Goal: Task Accomplishment & Management: Manage account settings

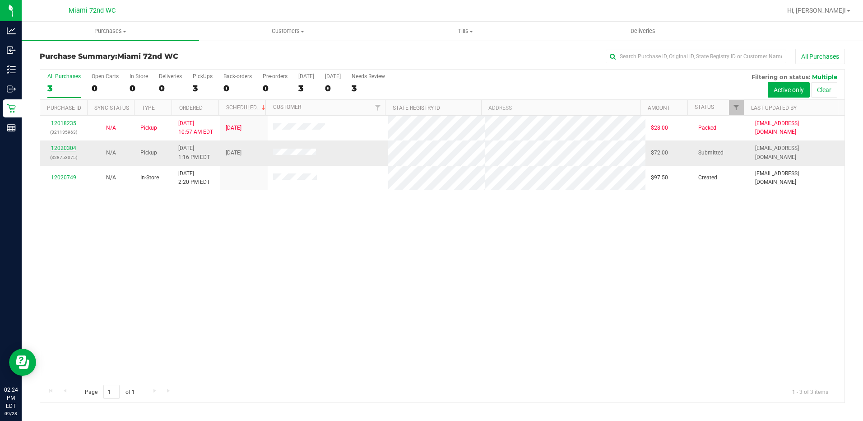
click at [53, 149] on link "12020304" at bounding box center [63, 148] width 25 height 6
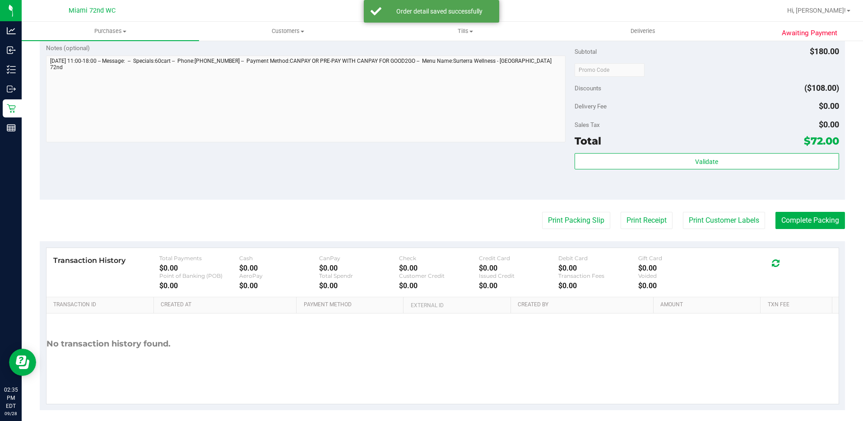
scroll to position [316, 0]
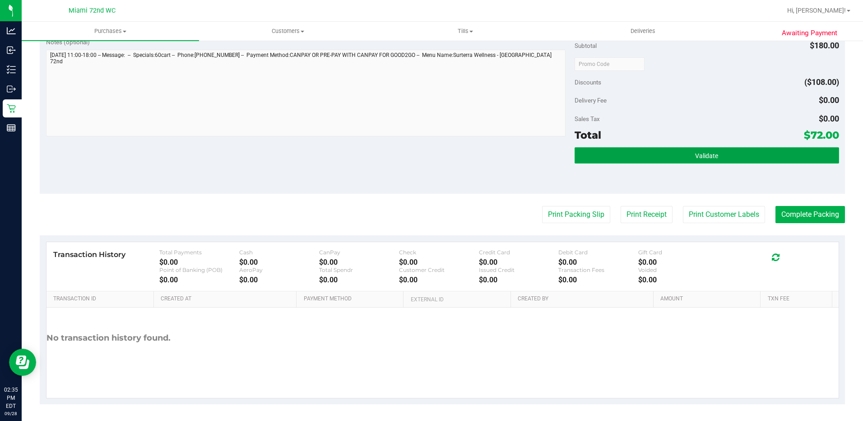
click at [809, 151] on button "Validate" at bounding box center [707, 155] width 265 height 16
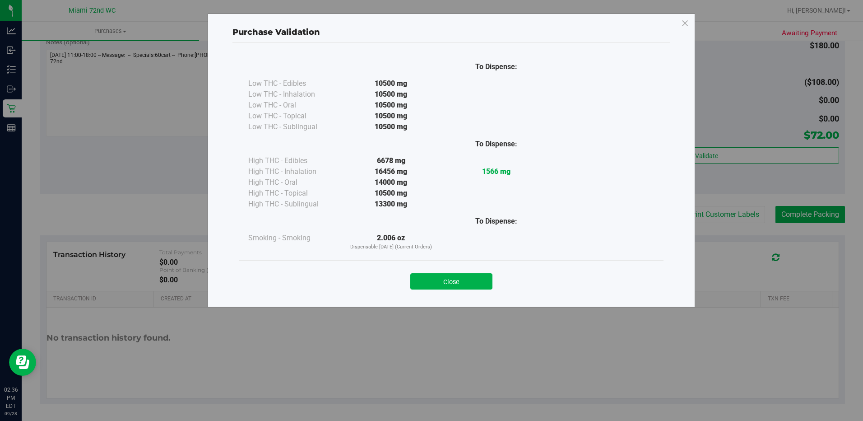
drag, startPoint x: 443, startPoint y: 282, endPoint x: 476, endPoint y: 242, distance: 52.2
click at [443, 282] on button "Close" at bounding box center [452, 281] width 82 height 16
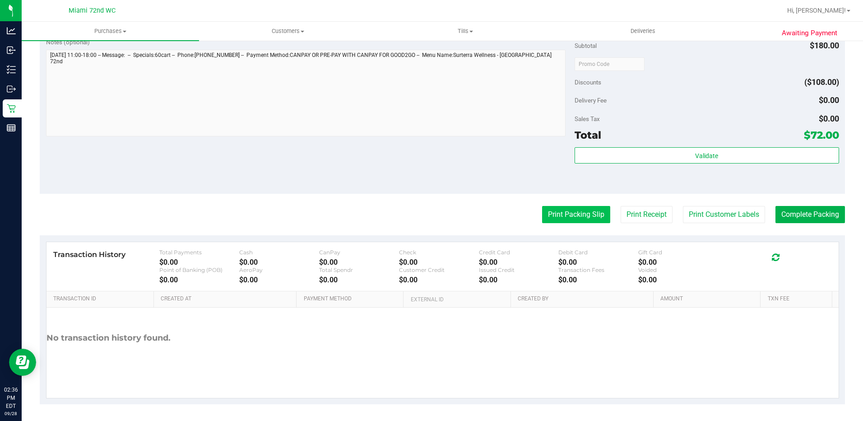
click at [551, 222] on button "Print Packing Slip" at bounding box center [576, 214] width 68 height 17
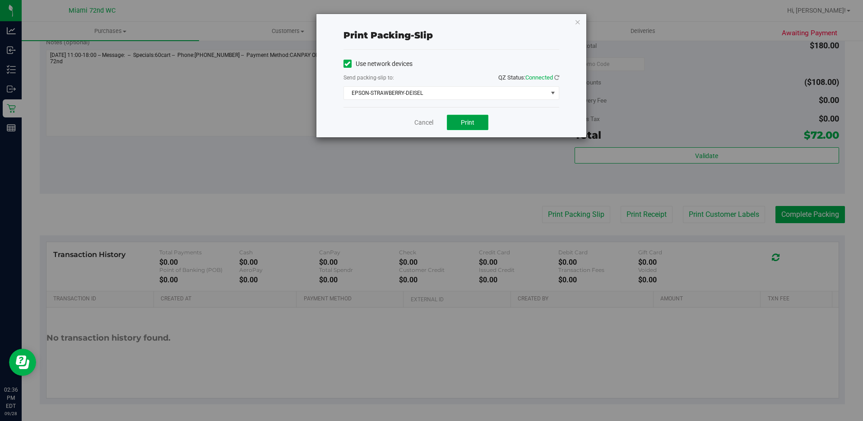
click at [486, 124] on button "Print" at bounding box center [468, 122] width 42 height 15
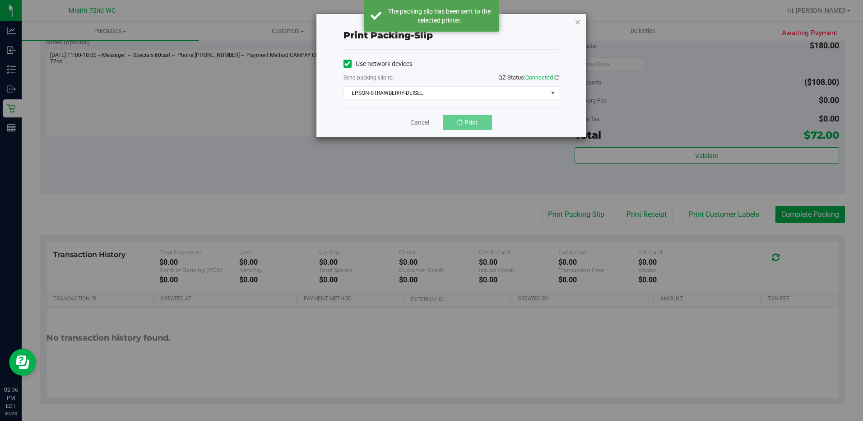
click at [579, 23] on icon "button" at bounding box center [578, 21] width 6 height 11
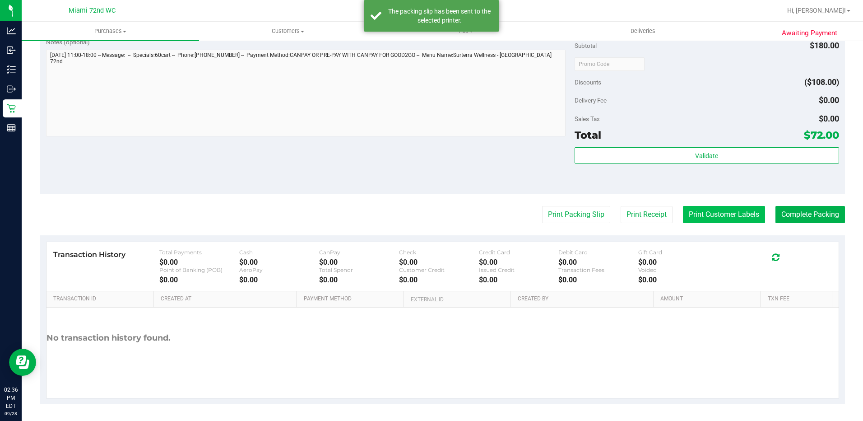
click at [732, 214] on button "Print Customer Labels" at bounding box center [724, 214] width 82 height 17
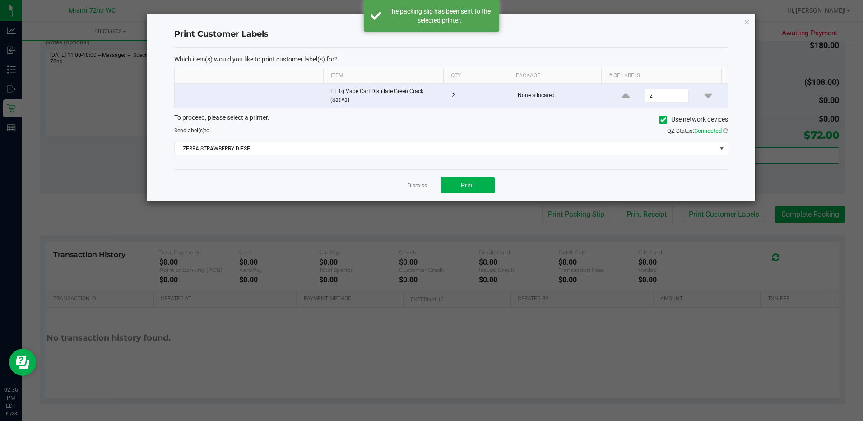
click at [476, 173] on div "Dismiss Print" at bounding box center [451, 184] width 554 height 31
click at [476, 179] on button "Print" at bounding box center [468, 185] width 54 height 16
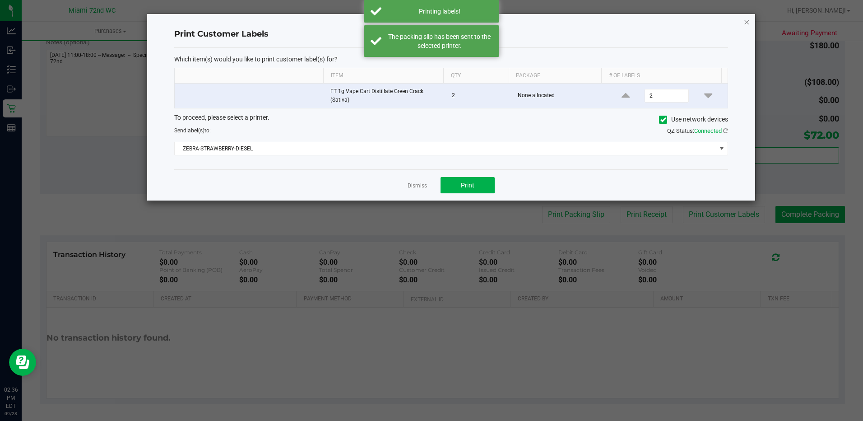
click at [747, 22] on icon "button" at bounding box center [747, 21] width 6 height 11
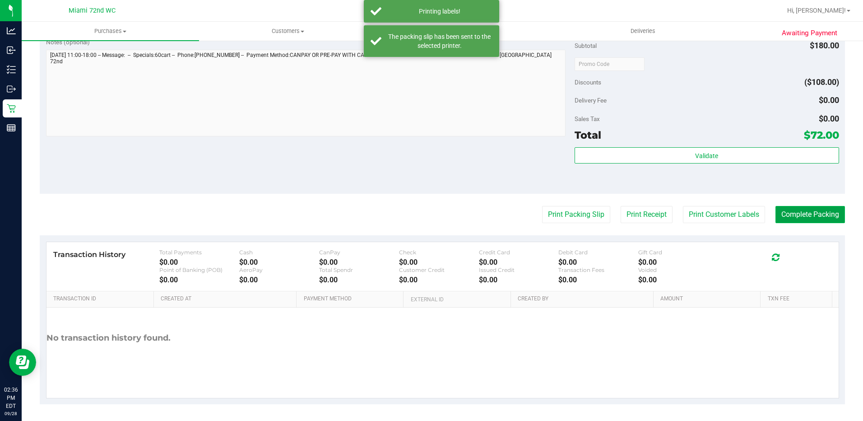
click at [788, 216] on button "Complete Packing" at bounding box center [811, 214] width 70 height 17
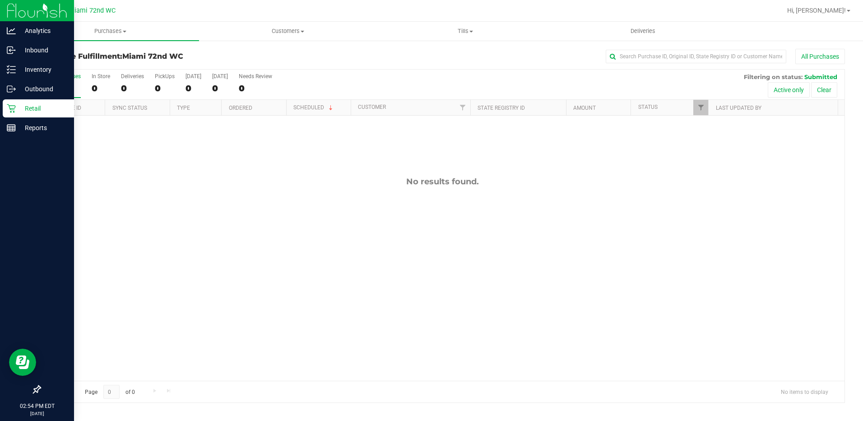
click at [9, 103] on div "Retail" at bounding box center [38, 108] width 71 height 18
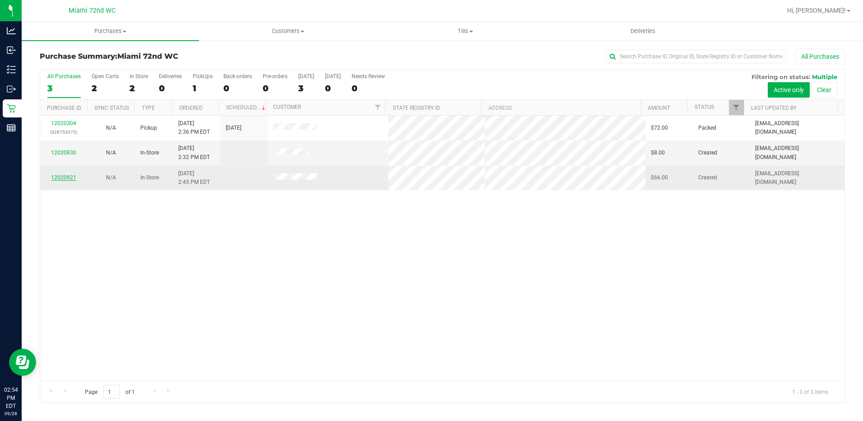
click at [56, 178] on link "12020921" at bounding box center [63, 177] width 25 height 6
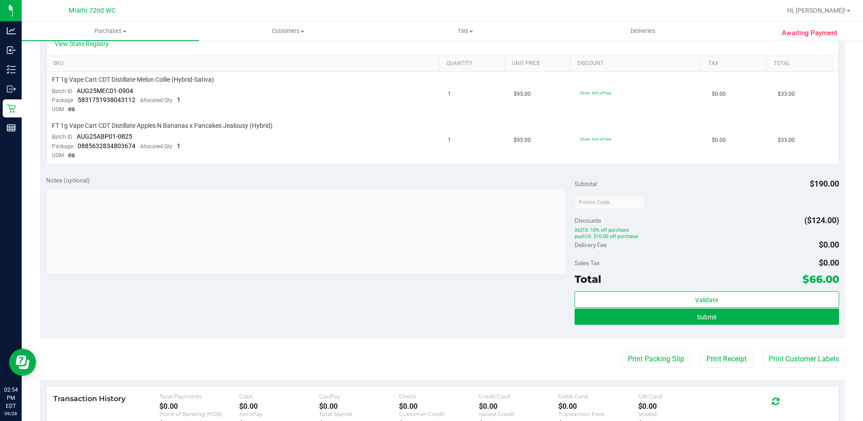
scroll to position [316, 0]
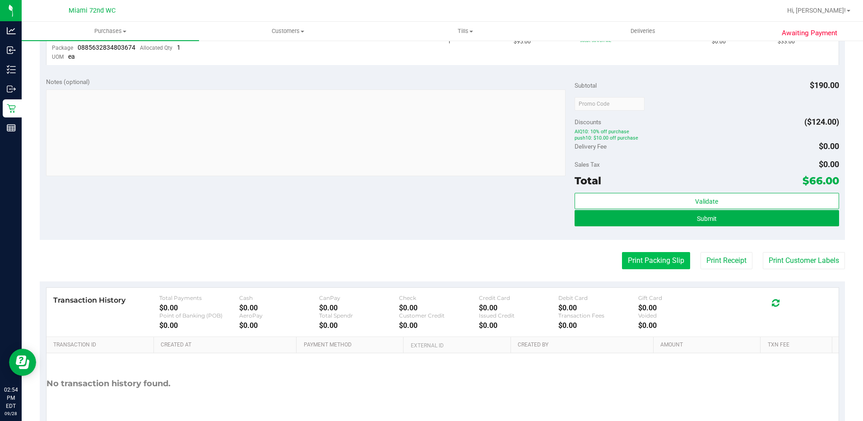
click at [635, 268] on button "Print Packing Slip" at bounding box center [656, 260] width 68 height 17
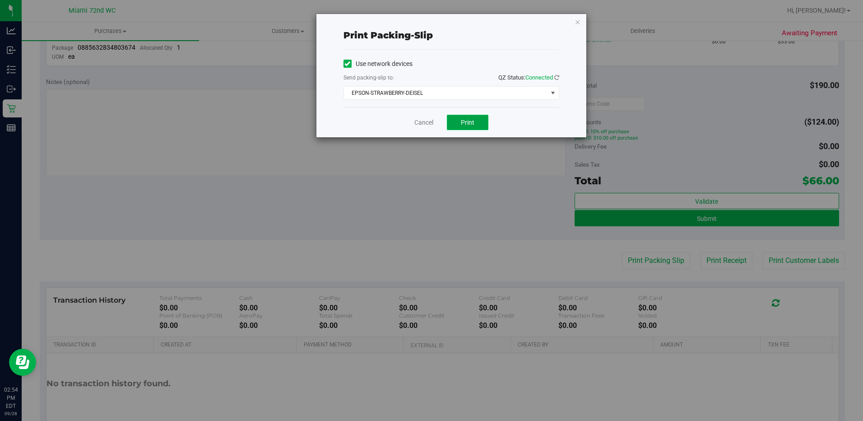
click at [471, 120] on span "Print" at bounding box center [468, 122] width 14 height 7
click at [424, 125] on link "Cancel" at bounding box center [424, 122] width 19 height 9
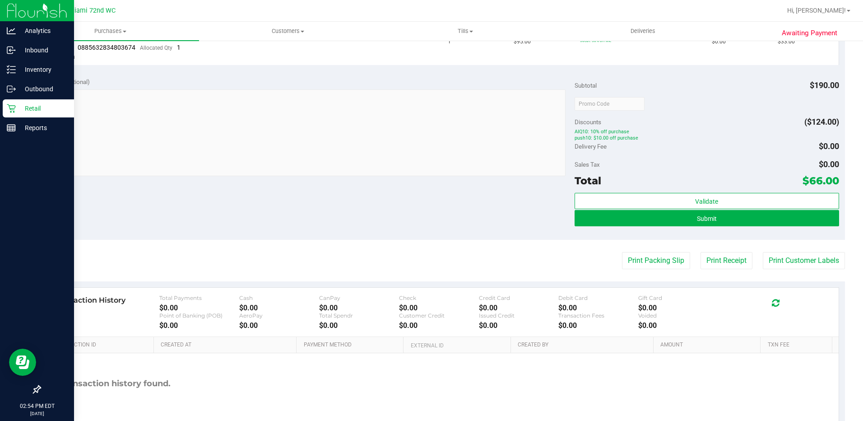
click at [3, 115] on div "Retail" at bounding box center [38, 108] width 71 height 18
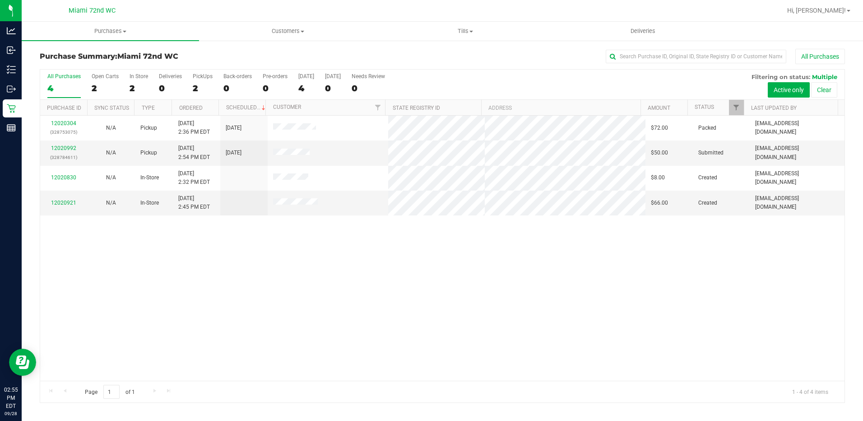
click at [311, 336] on div "12020304 (328753075) N/A Pickup [DATE] 2:36 PM EDT 9/28/2025 $72.00 Packed [EMA…" at bounding box center [442, 248] width 805 height 265
click at [54, 145] on link "12020992" at bounding box center [63, 148] width 25 height 6
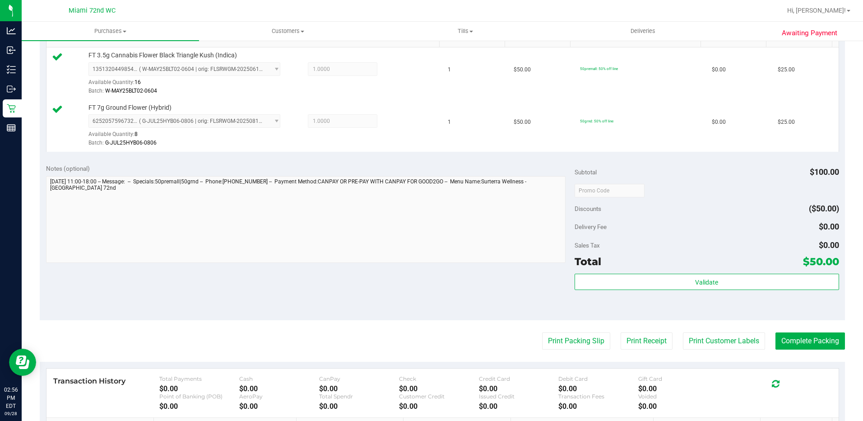
scroll to position [370, 0]
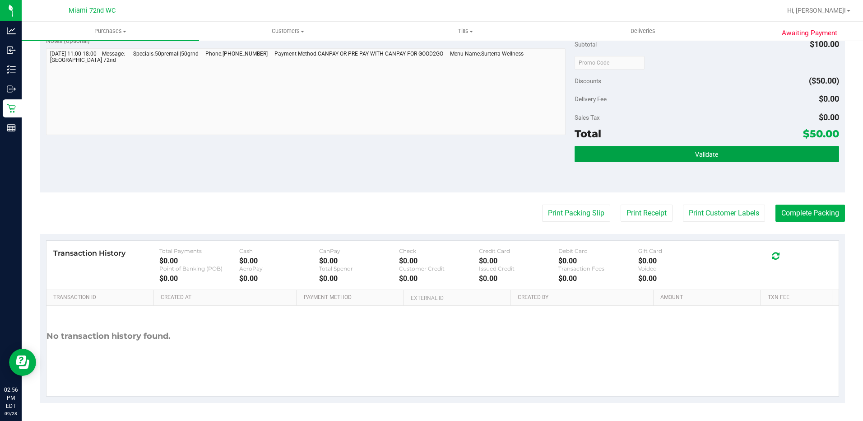
click at [705, 155] on span "Validate" at bounding box center [706, 154] width 23 height 7
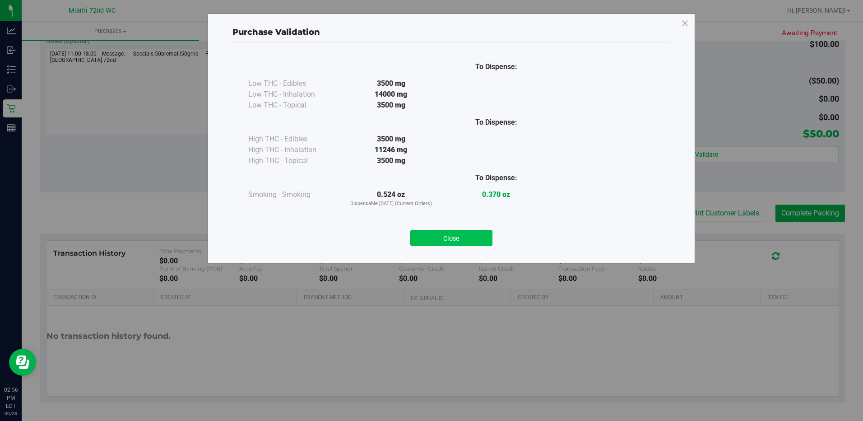
click at [463, 240] on button "Close" at bounding box center [452, 238] width 82 height 16
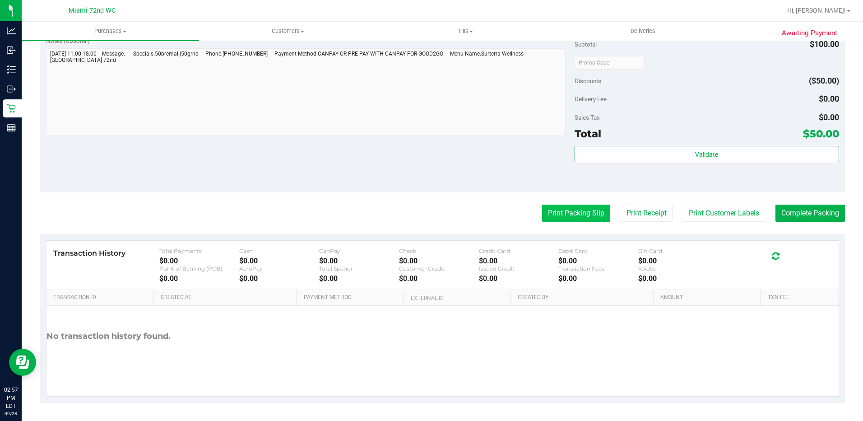
click at [551, 211] on button "Print Packing Slip" at bounding box center [576, 213] width 68 height 17
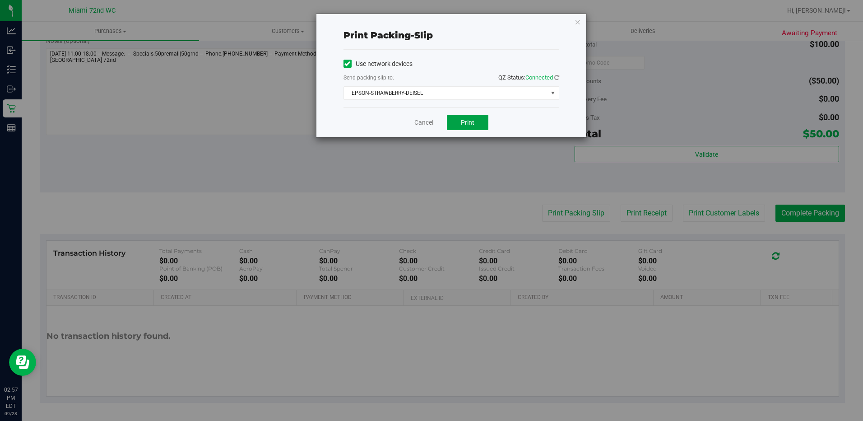
click at [480, 122] on button "Print" at bounding box center [468, 122] width 42 height 15
click at [422, 126] on link "Cancel" at bounding box center [424, 122] width 19 height 9
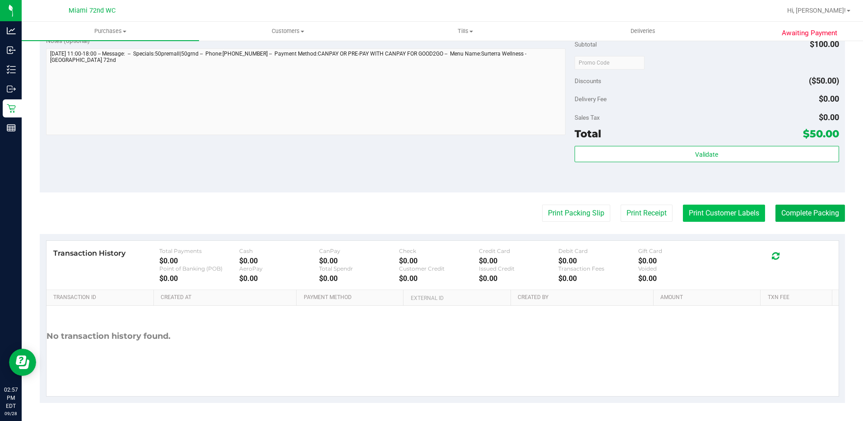
click at [721, 208] on button "Print Customer Labels" at bounding box center [724, 213] width 82 height 17
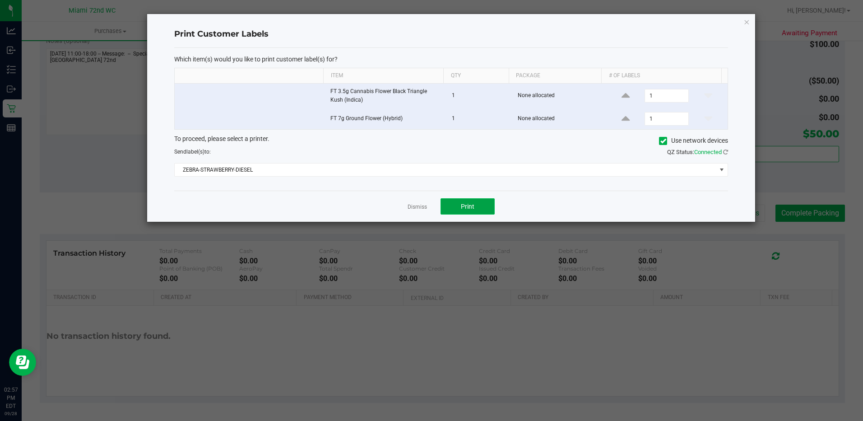
click at [477, 205] on button "Print" at bounding box center [468, 206] width 54 height 16
click at [418, 204] on link "Dismiss" at bounding box center [417, 207] width 19 height 8
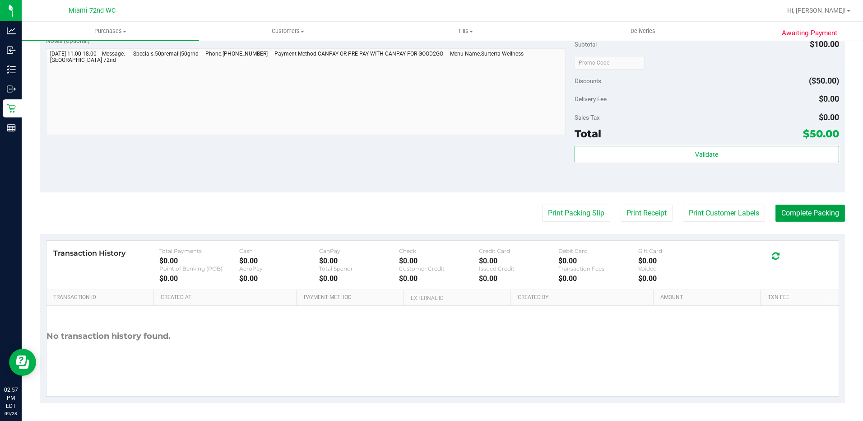
click at [796, 213] on button "Complete Packing" at bounding box center [811, 213] width 70 height 17
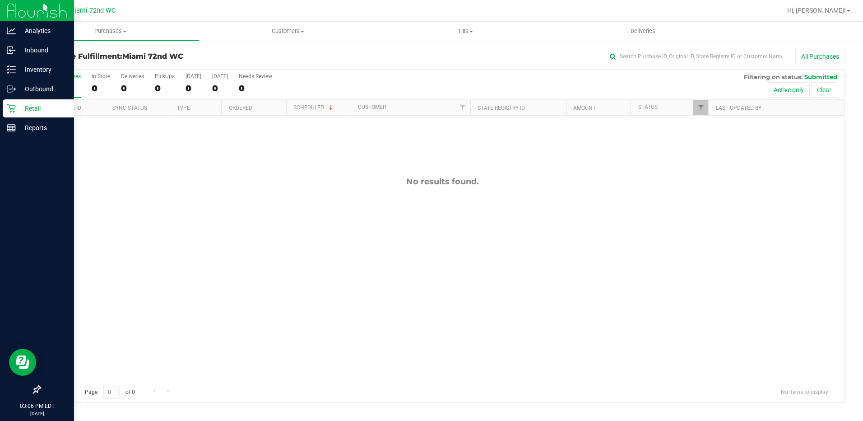
click at [14, 110] on icon at bounding box center [11, 108] width 9 height 9
